Goal: Task Accomplishment & Management: Use online tool/utility

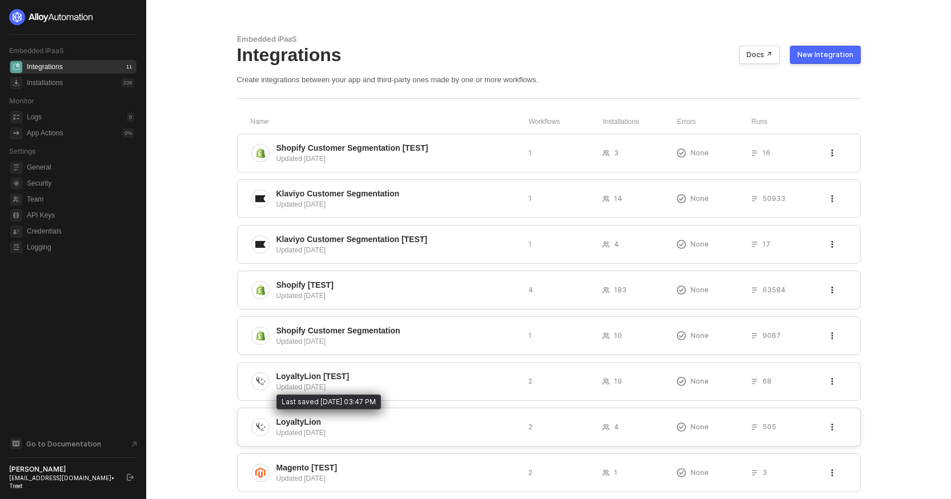
click at [318, 422] on span "LoyaltyLion" at bounding box center [298, 421] width 45 height 11
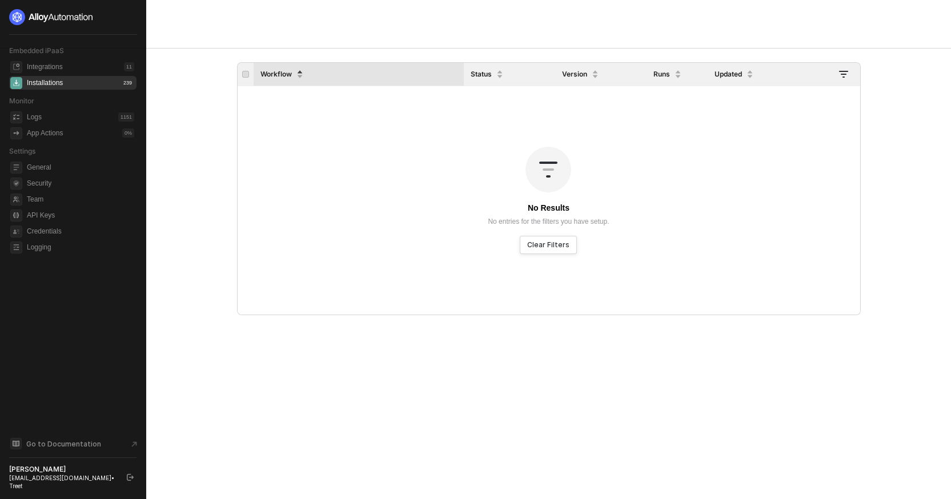
click at [107, 81] on div "Installations 239" at bounding box center [80, 83] width 107 height 14
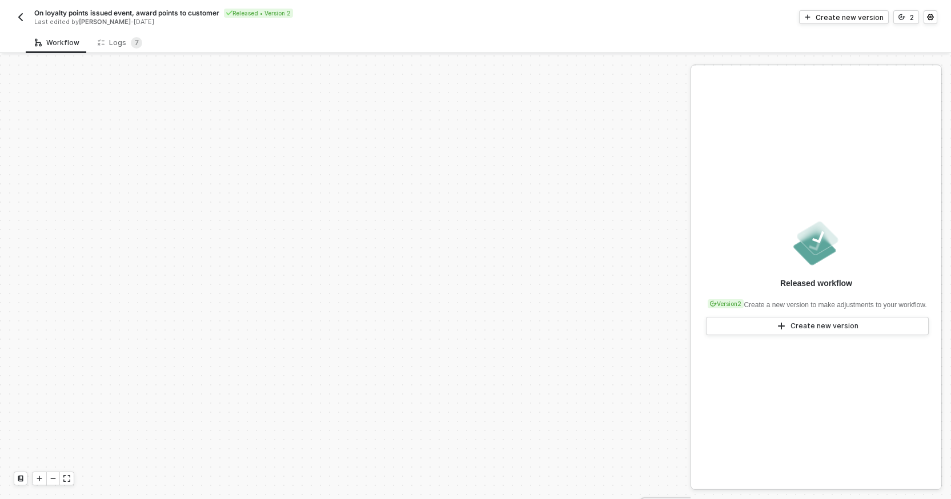
scroll to position [267, 0]
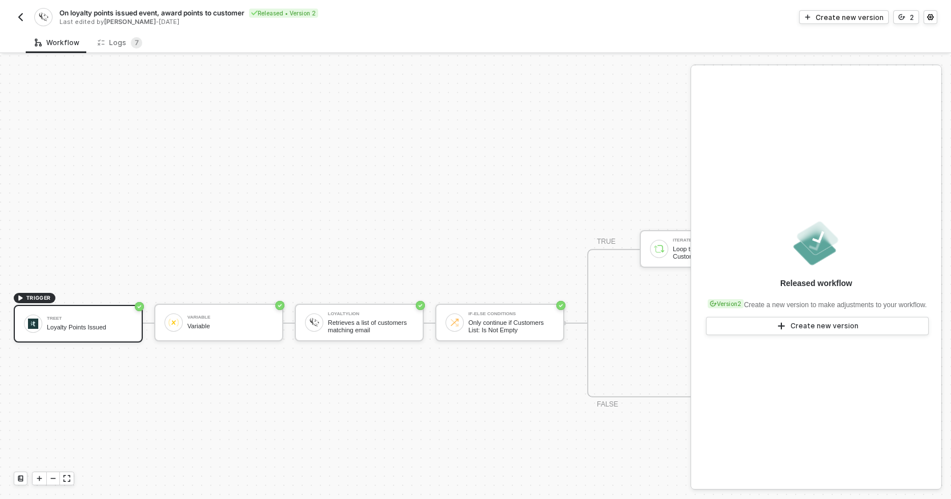
click at [22, 23] on button "button" at bounding box center [21, 17] width 14 height 14
